Goal: Information Seeking & Learning: Learn about a topic

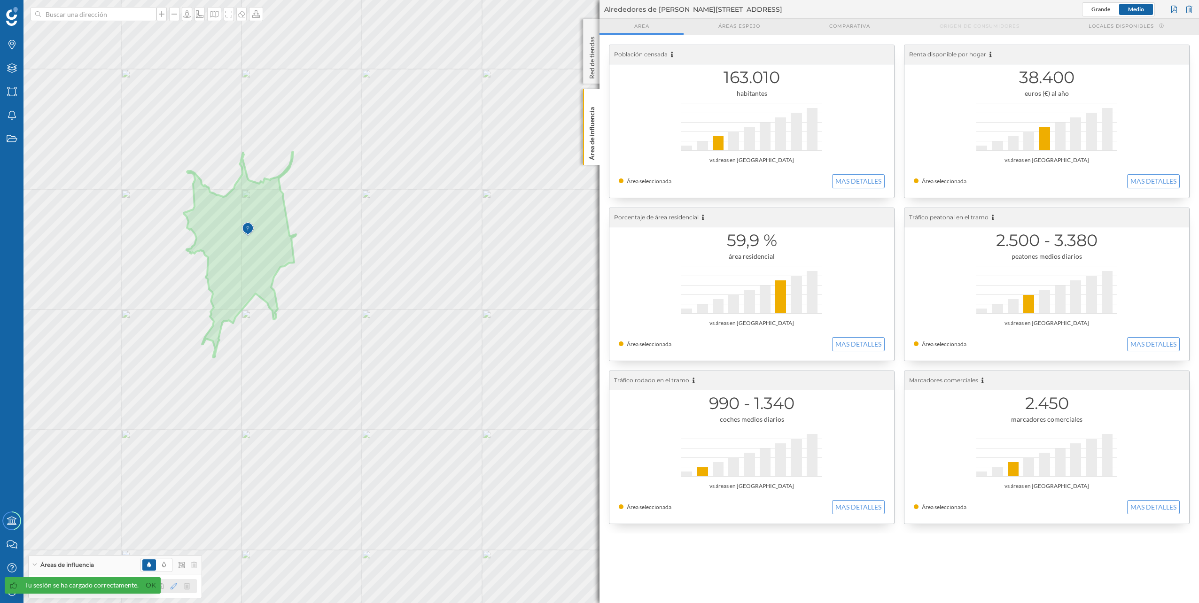
click at [172, 587] on icon at bounding box center [174, 586] width 7 height 7
click at [172, 536] on icon at bounding box center [169, 535] width 8 height 8
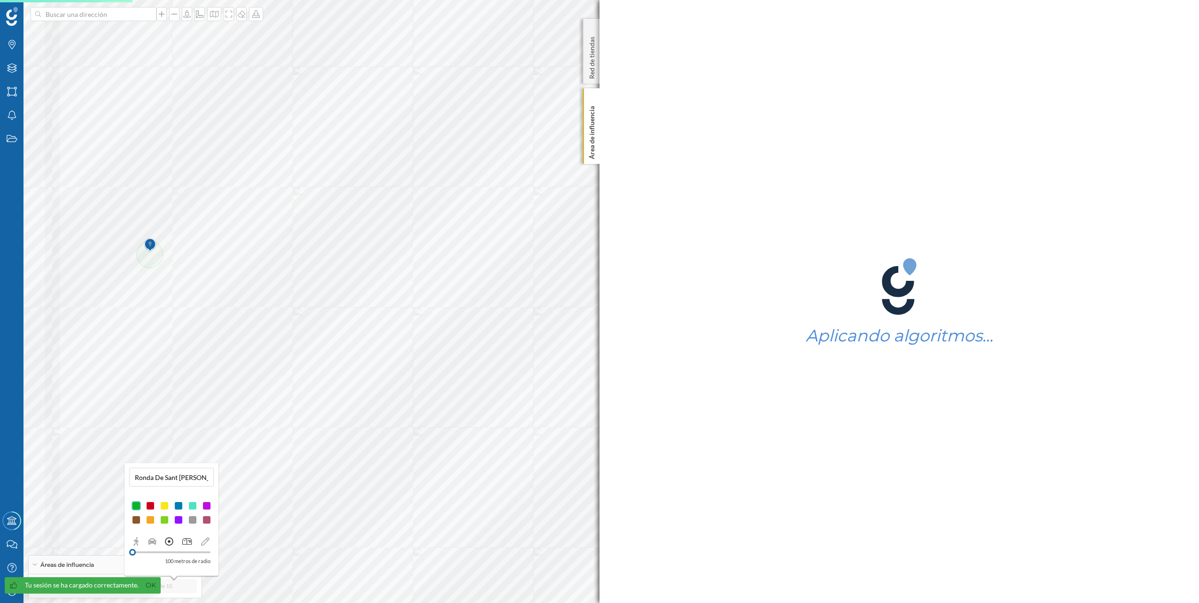
click at [187, 543] on icon at bounding box center [186, 542] width 9 height 7
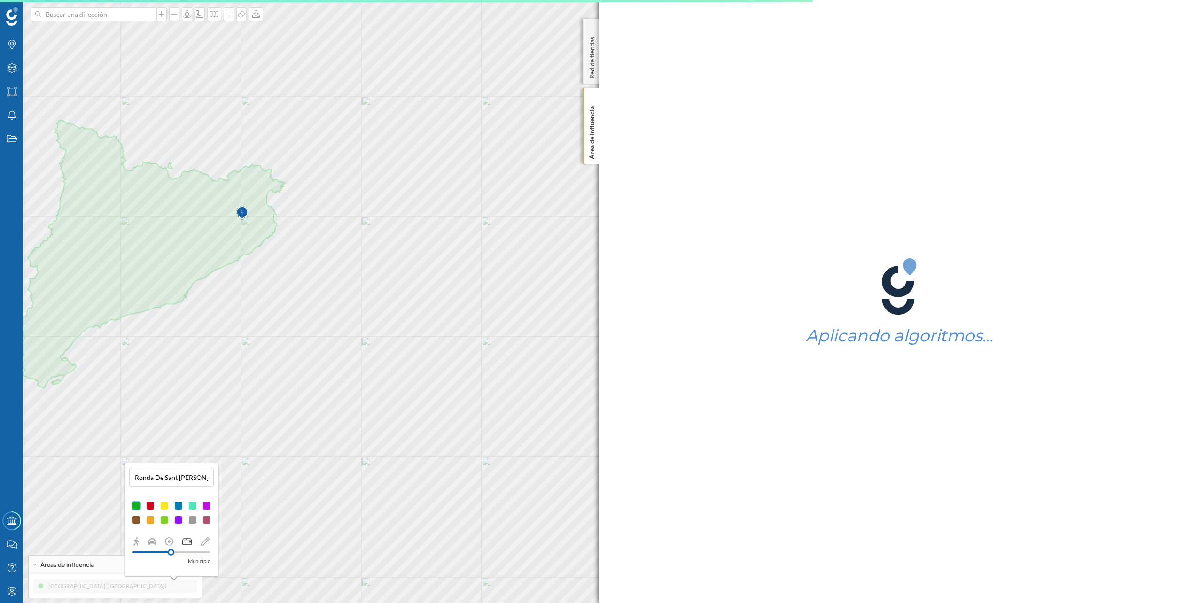
drag, startPoint x: 133, startPoint y: 552, endPoint x: 171, endPoint y: 553, distance: 38.5
click at [171, 553] on div at bounding box center [171, 552] width 7 height 7
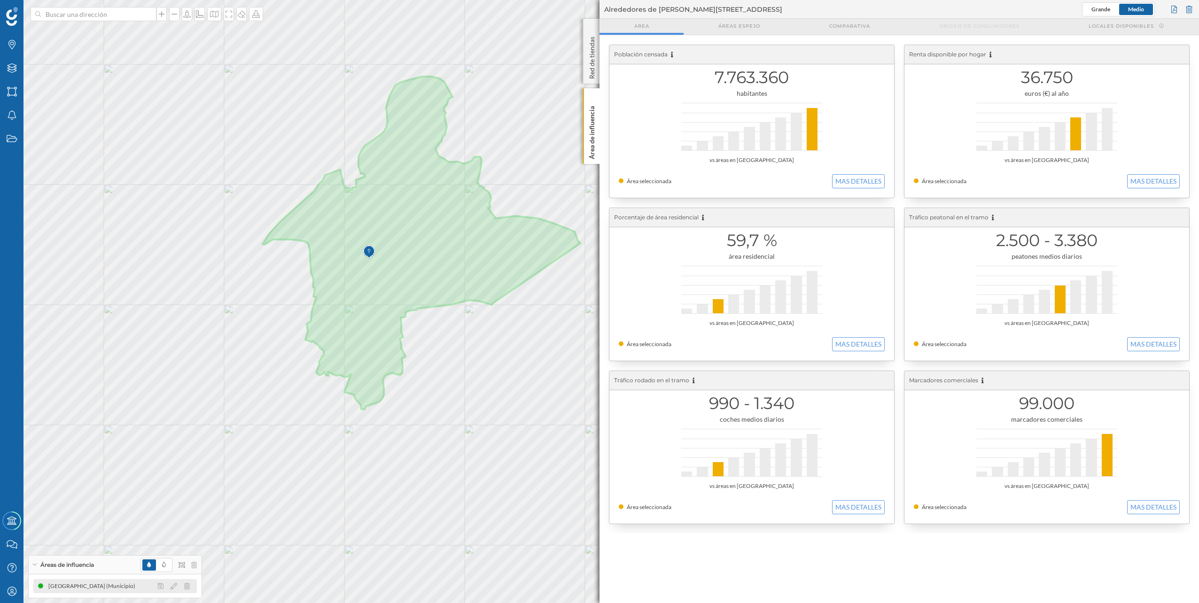
click at [110, 586] on div "[GEOGRAPHIC_DATA] (Municipio)" at bounding box center [115, 586] width 164 height 14
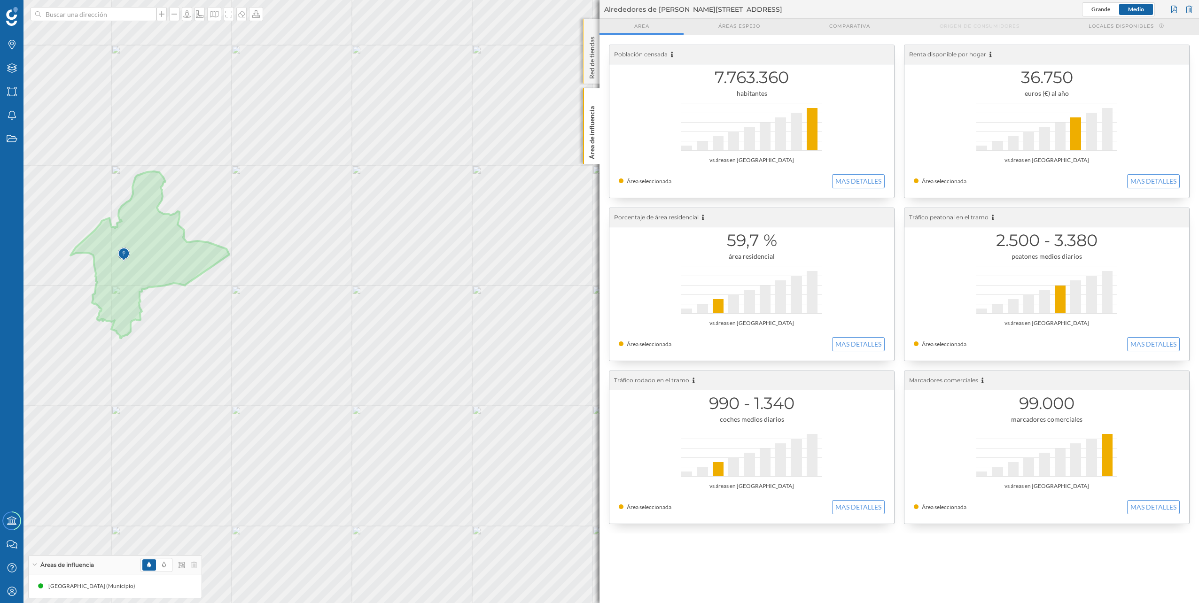
click at [586, 67] on div "Red de tiendas" at bounding box center [591, 51] width 16 height 65
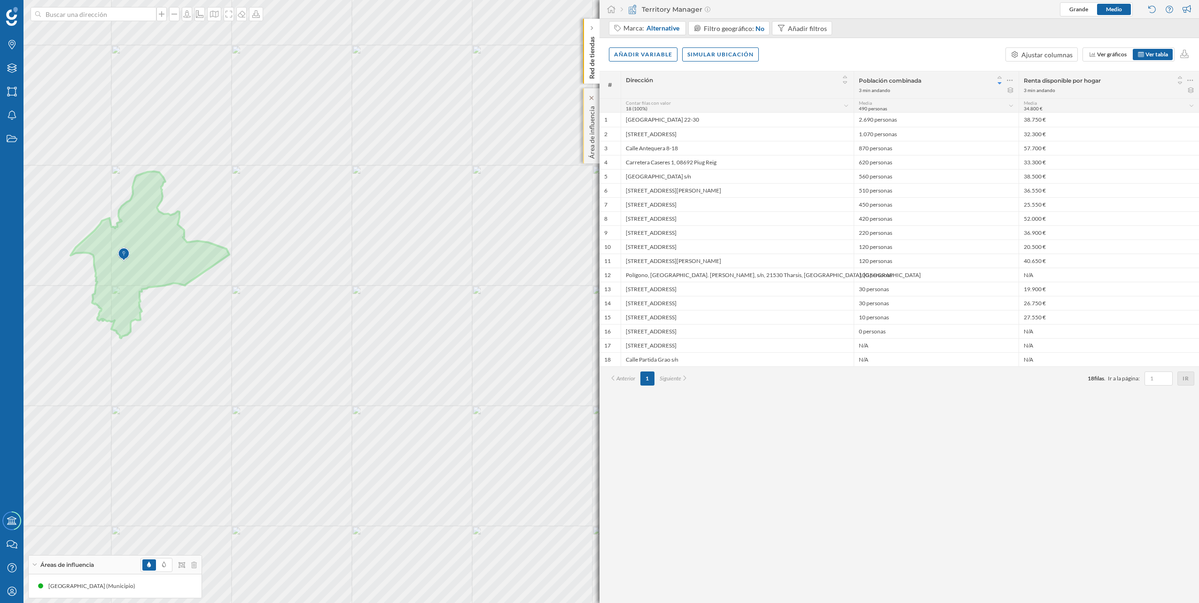
click at [589, 111] on p "Área de influencia" at bounding box center [591, 130] width 9 height 56
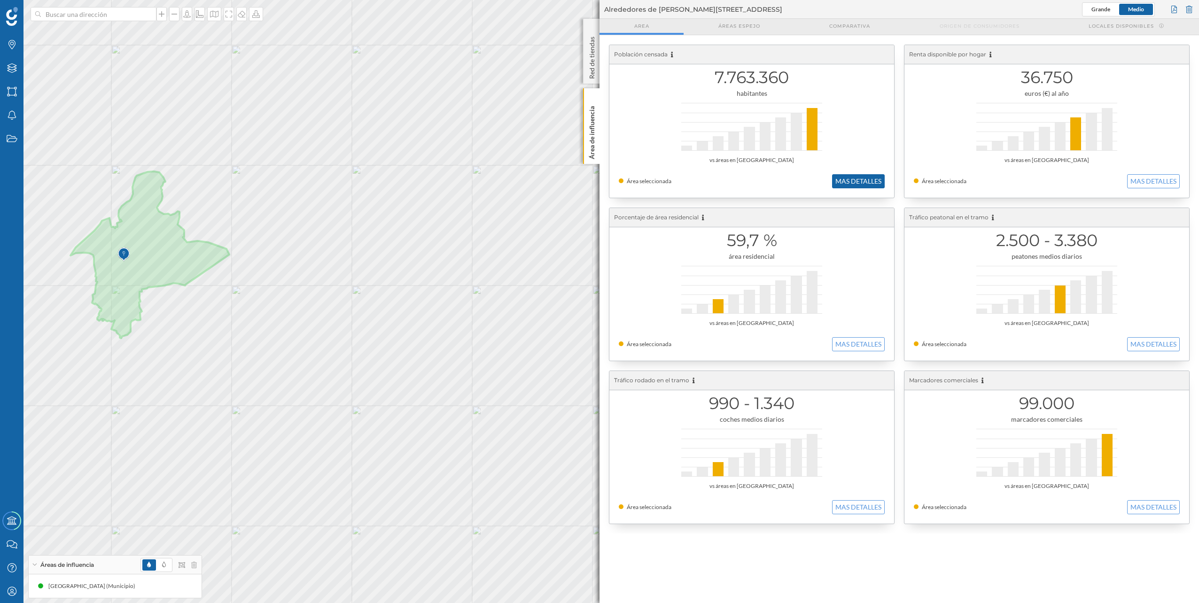
click at [854, 180] on button "MAS DETALLES" at bounding box center [858, 181] width 53 height 14
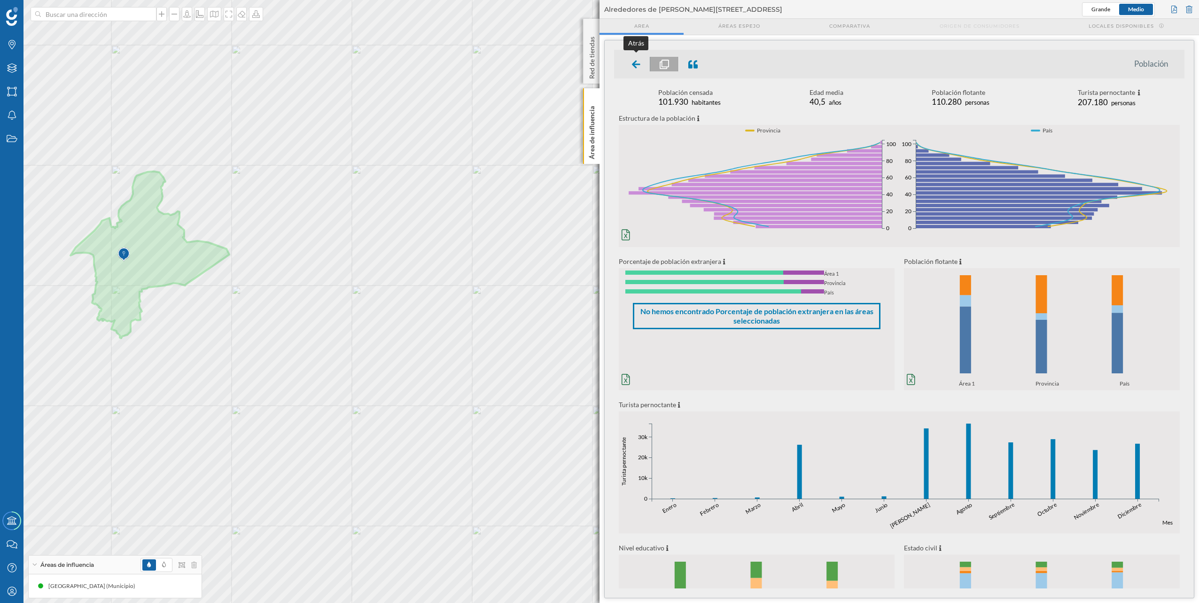
click at [633, 62] on icon at bounding box center [636, 64] width 8 height 9
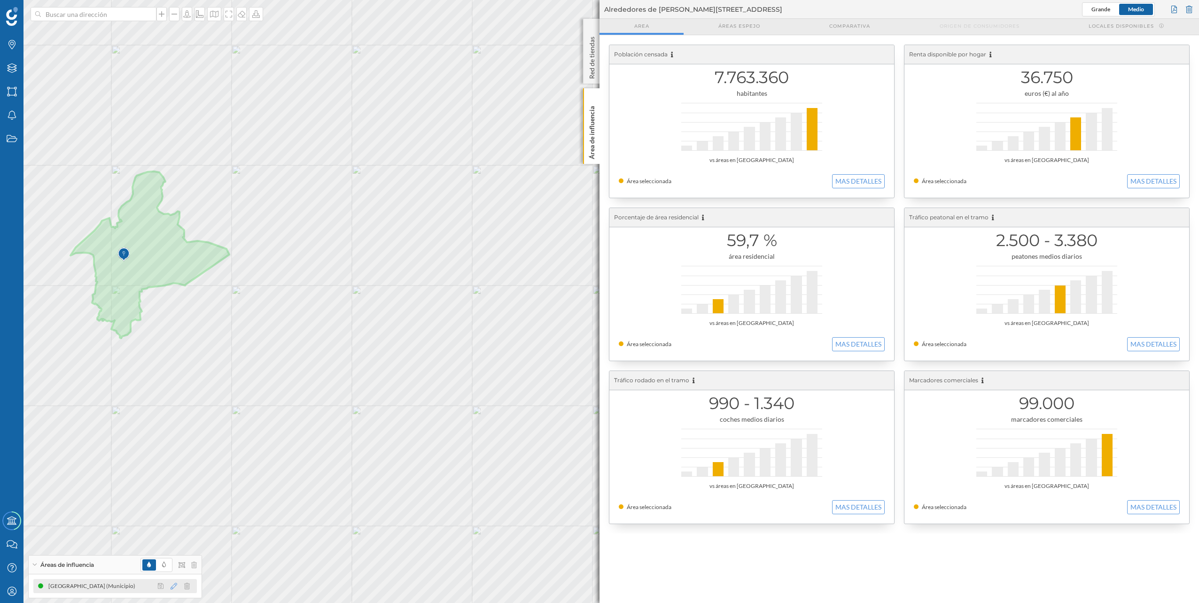
click at [175, 586] on icon at bounding box center [174, 586] width 7 height 7
drag, startPoint x: 164, startPoint y: 552, endPoint x: 171, endPoint y: 555, distance: 7.9
click at [167, 555] on div at bounding box center [163, 552] width 7 height 7
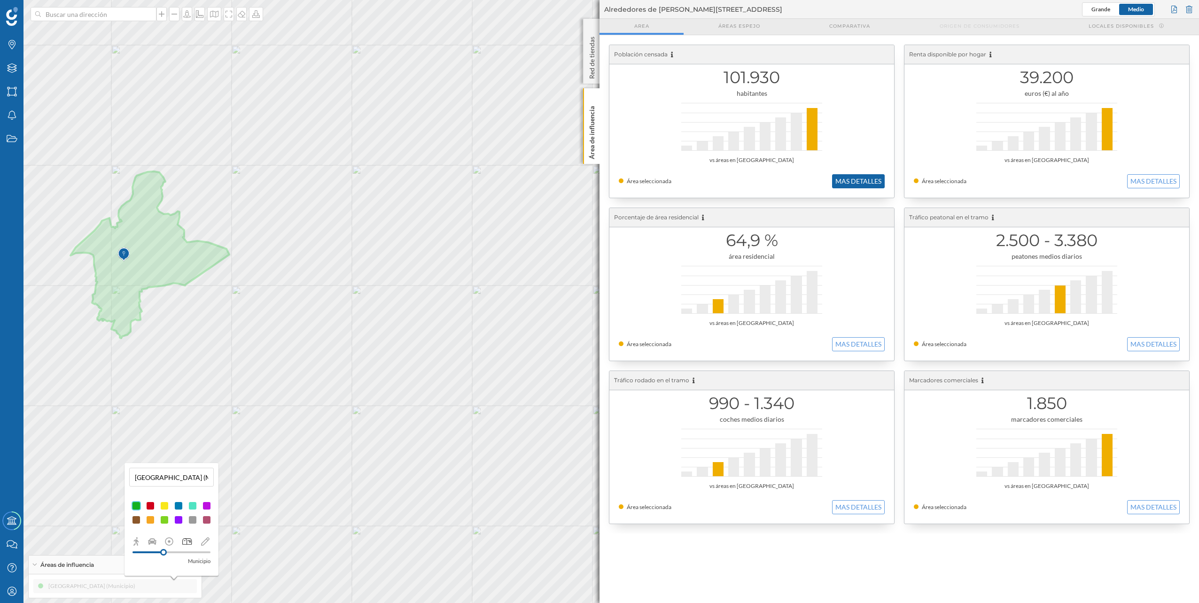
click at [846, 184] on button "MAS DETALLES" at bounding box center [858, 181] width 53 height 14
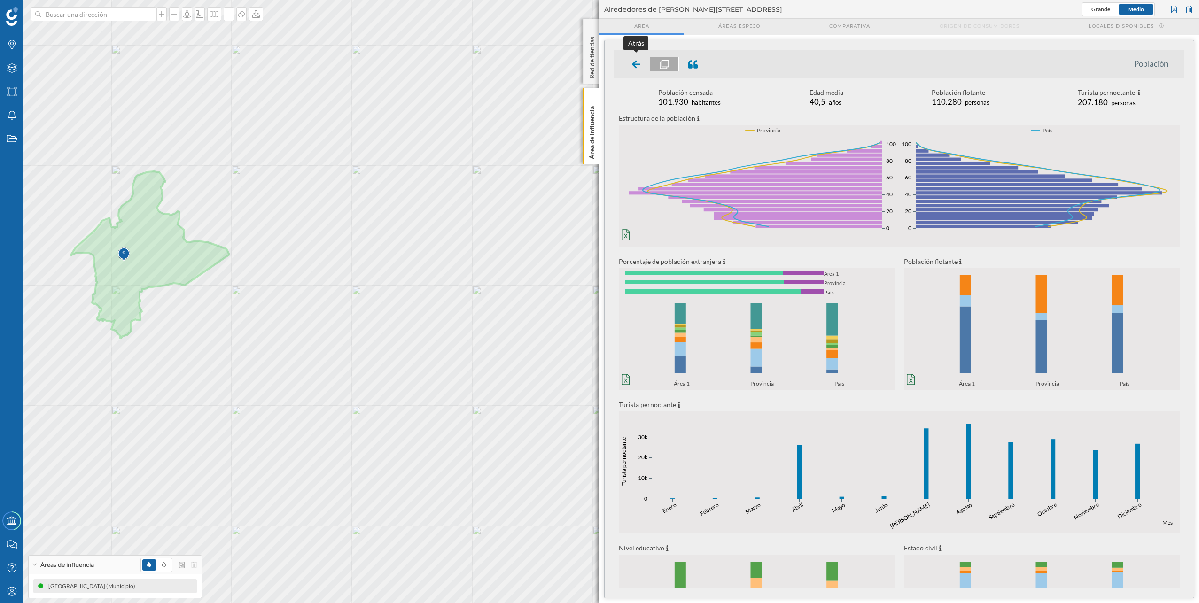
click at [635, 67] on icon at bounding box center [636, 64] width 8 height 8
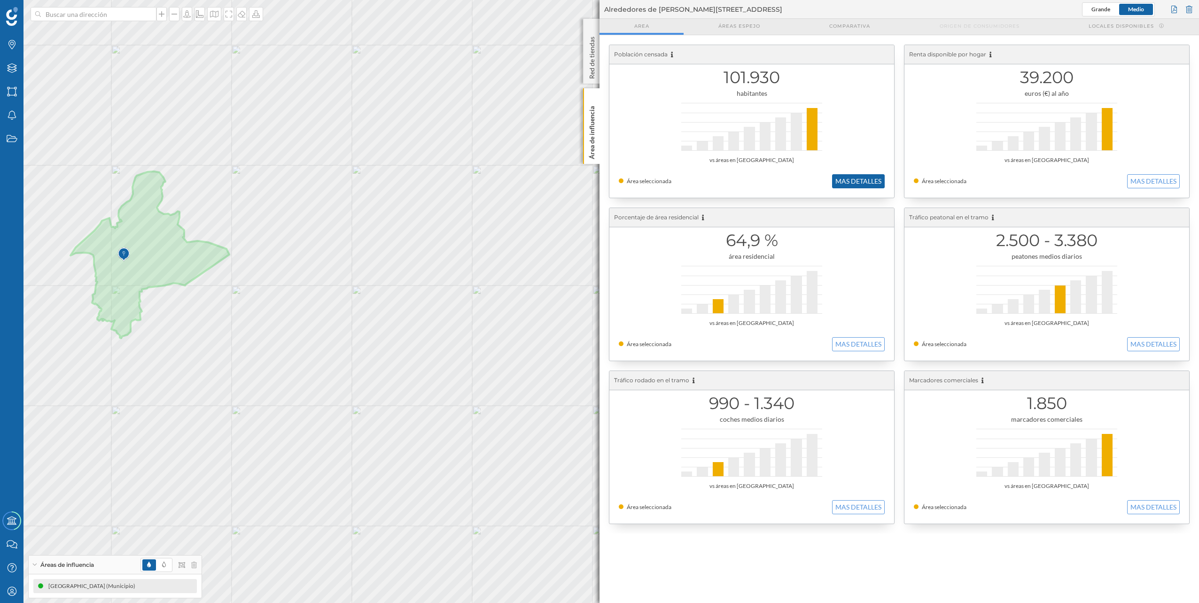
click at [848, 180] on button "MAS DETALLES" at bounding box center [858, 181] width 53 height 14
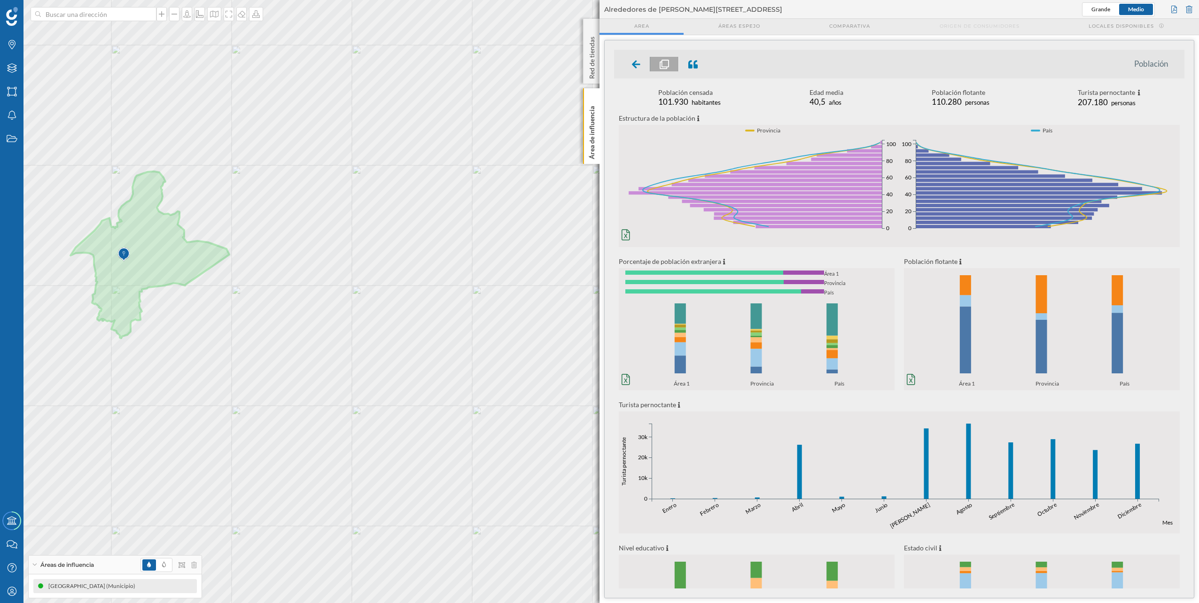
scroll to position [97, 0]
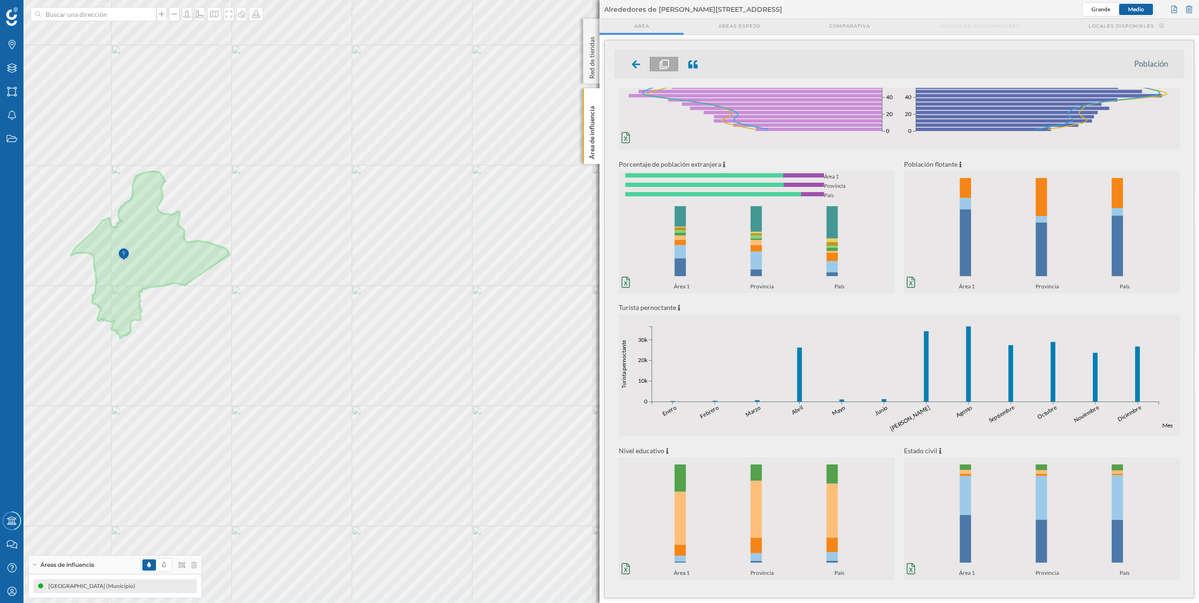
click at [637, 70] on div at bounding box center [637, 64] width 28 height 15
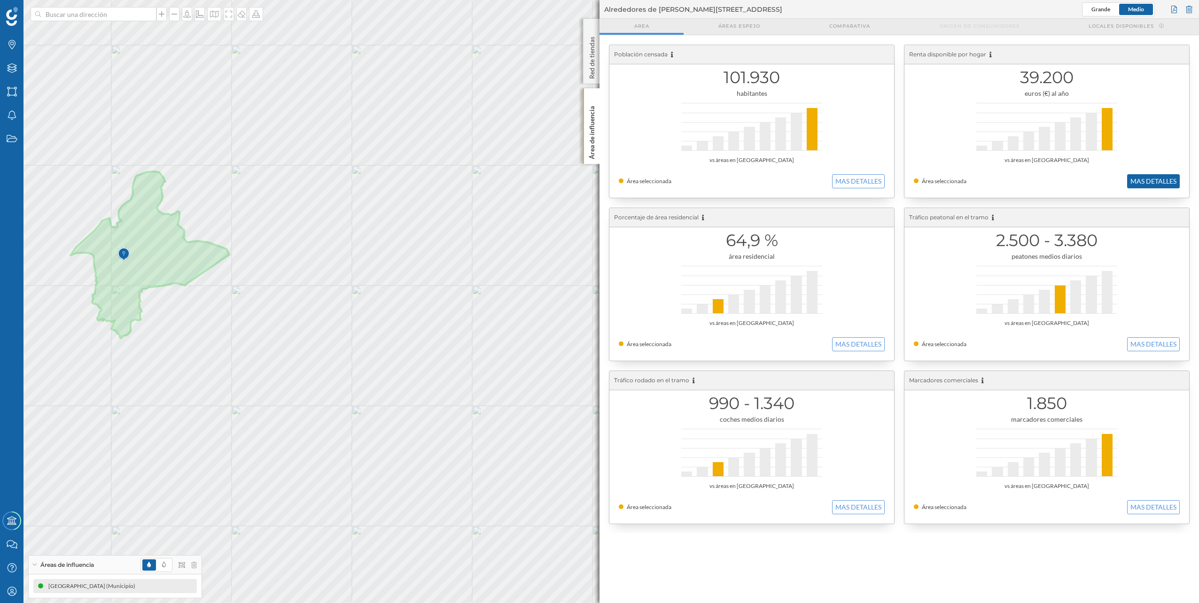
click at [1166, 184] on button "MAS DETALLES" at bounding box center [1153, 181] width 53 height 14
